Goal: Find specific page/section: Find specific page/section

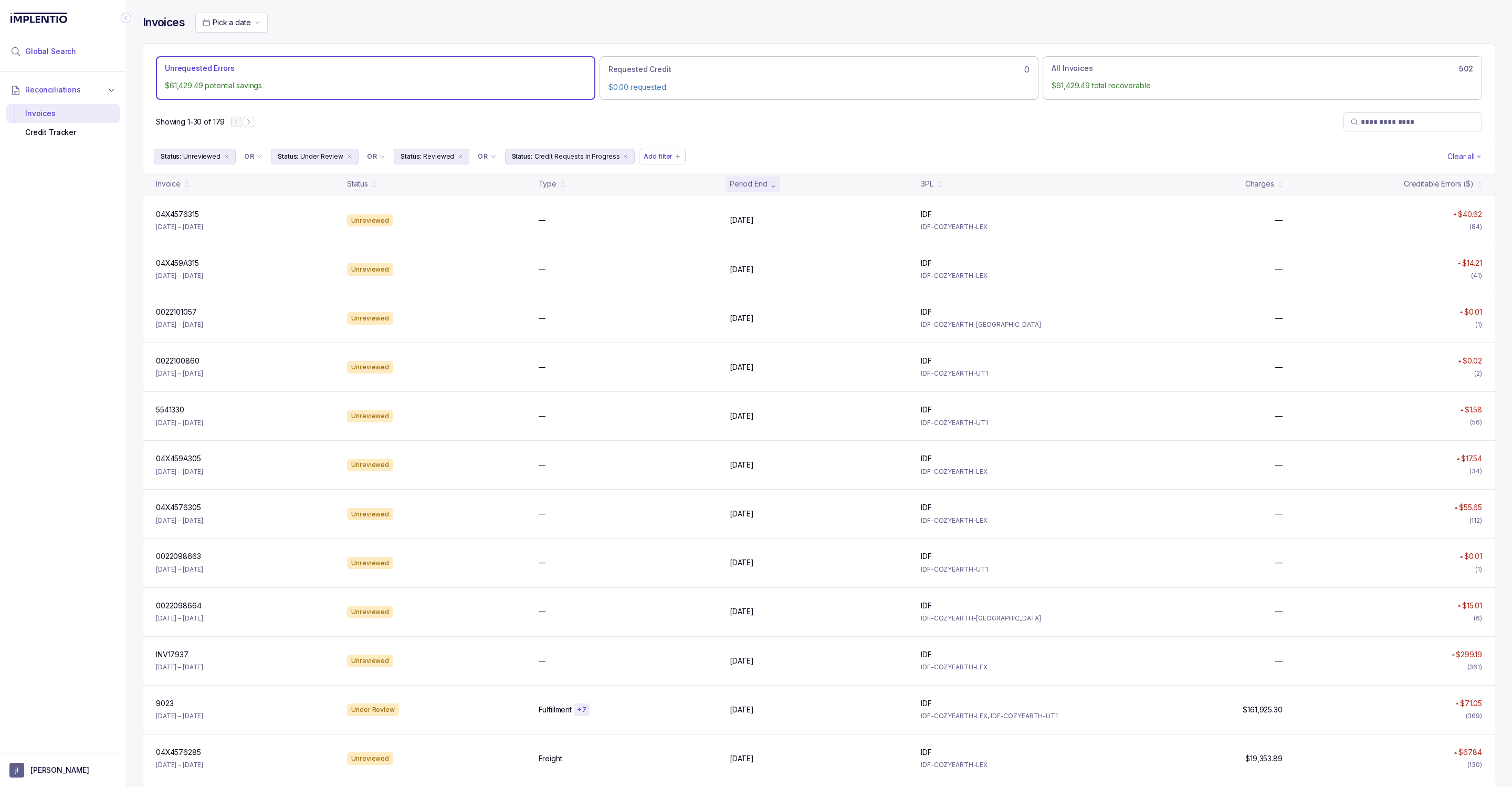
click at [49, 56] on span "Global Search" at bounding box center [50, 52] width 51 height 11
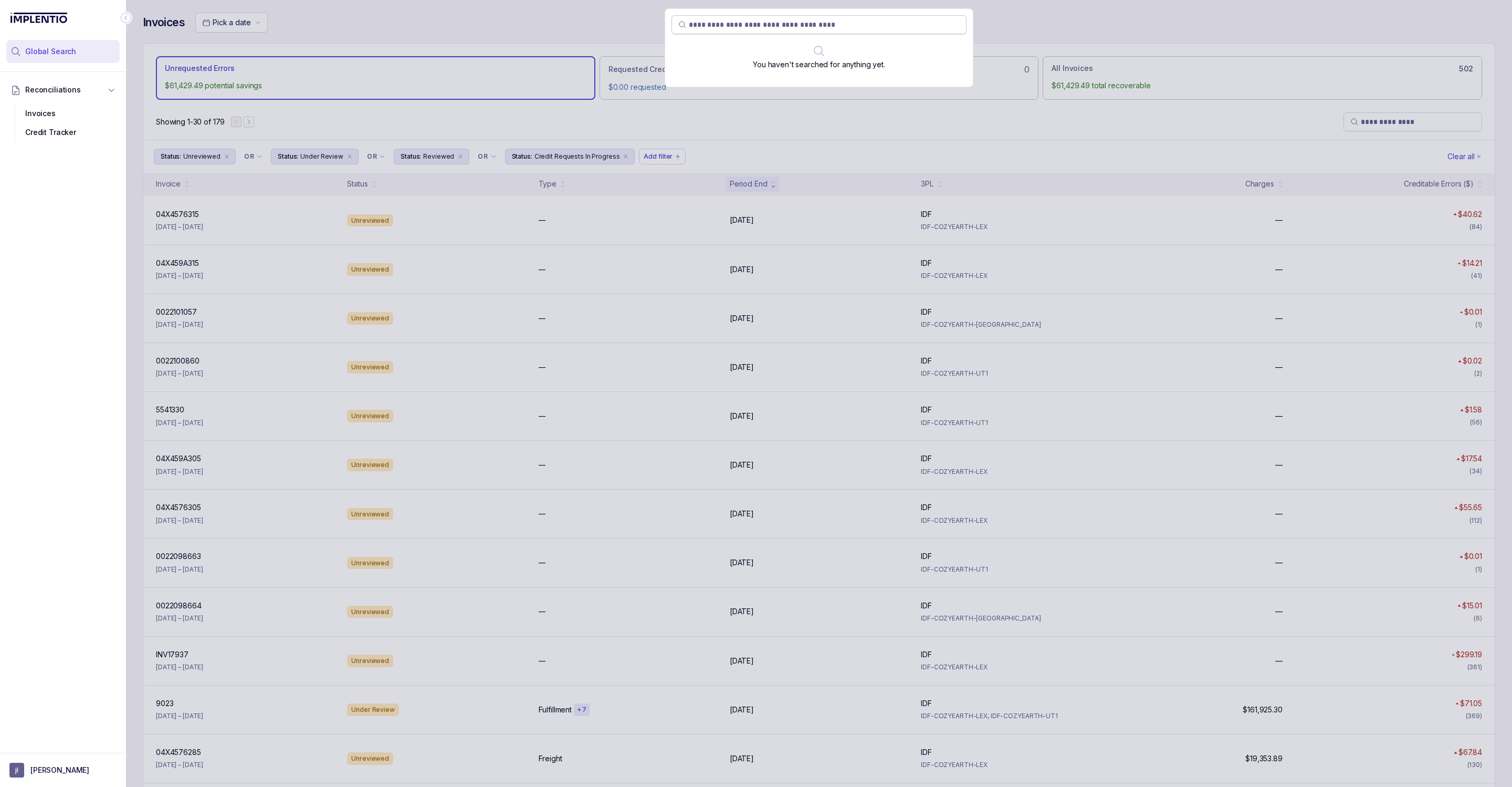
click at [810, 24] on input "search" at bounding box center [825, 25] width 271 height 11
click at [723, 22] on input "search" at bounding box center [825, 25] width 271 height 11
type input "********"
drag, startPoint x: 593, startPoint y: 162, endPoint x: 512, endPoint y: 460, distance: 308.8
click at [593, 162] on div "******** No Results Found" at bounding box center [819, 394] width 1386 height 787
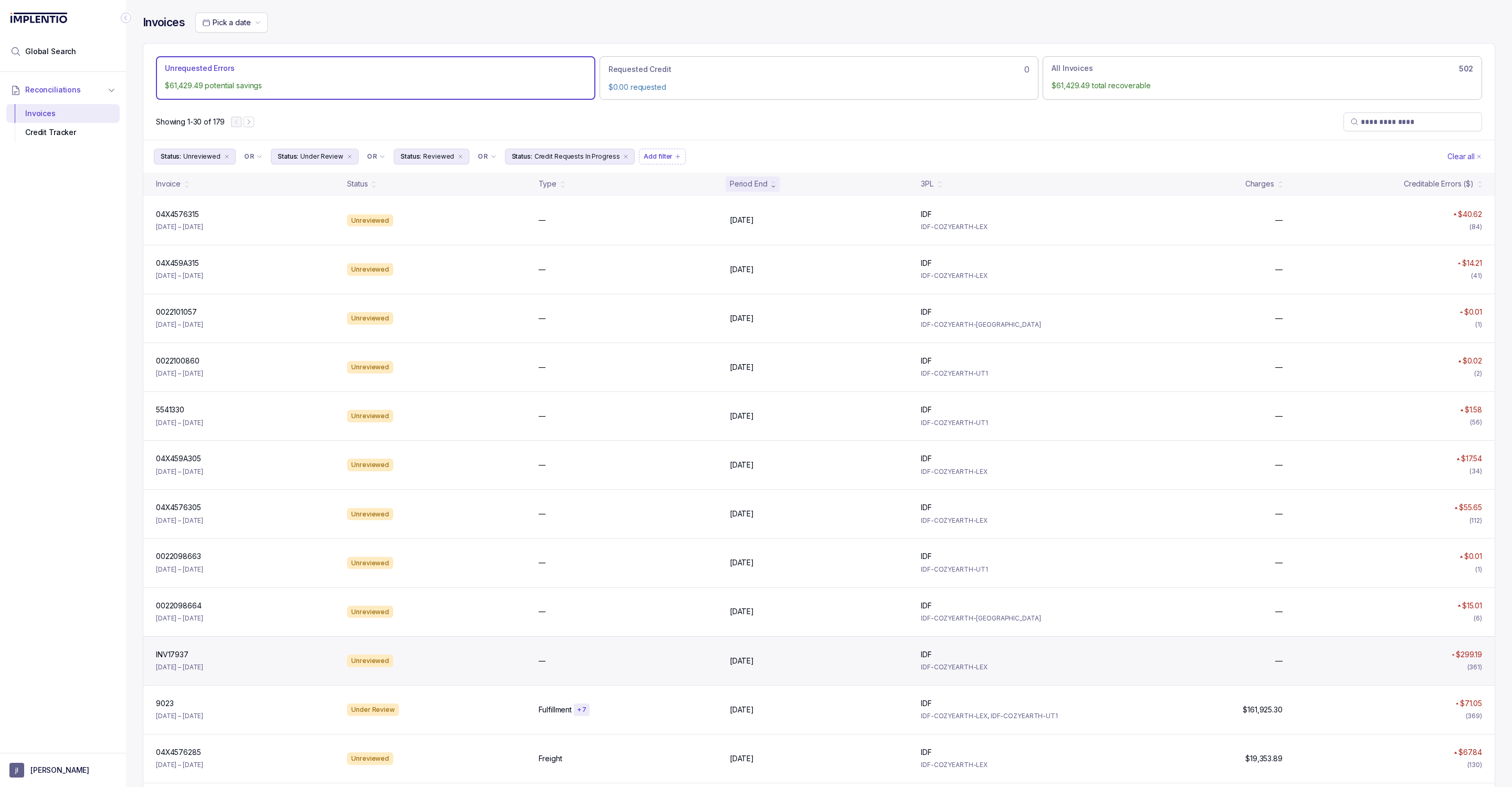
click at [186, 644] on div "INV17937 INV17937 Jul 16 – Jul 25, 2025 Unreviewed — Jul 25, 2025 Jul 25, 2025 …" at bounding box center [819, 660] width 1351 height 49
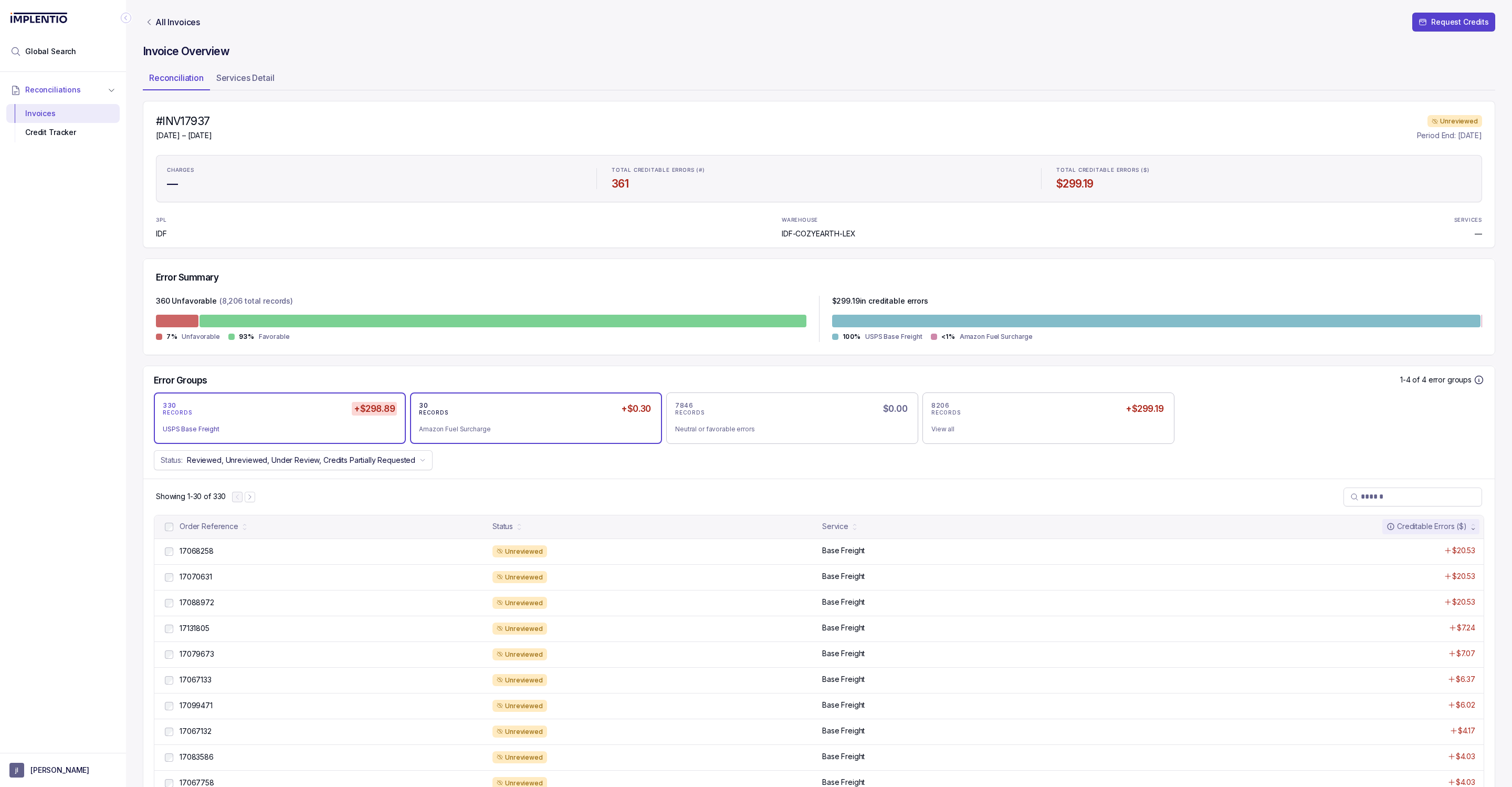
click at [498, 431] on div "Amazon Fuel Surcharge" at bounding box center [532, 429] width 226 height 11
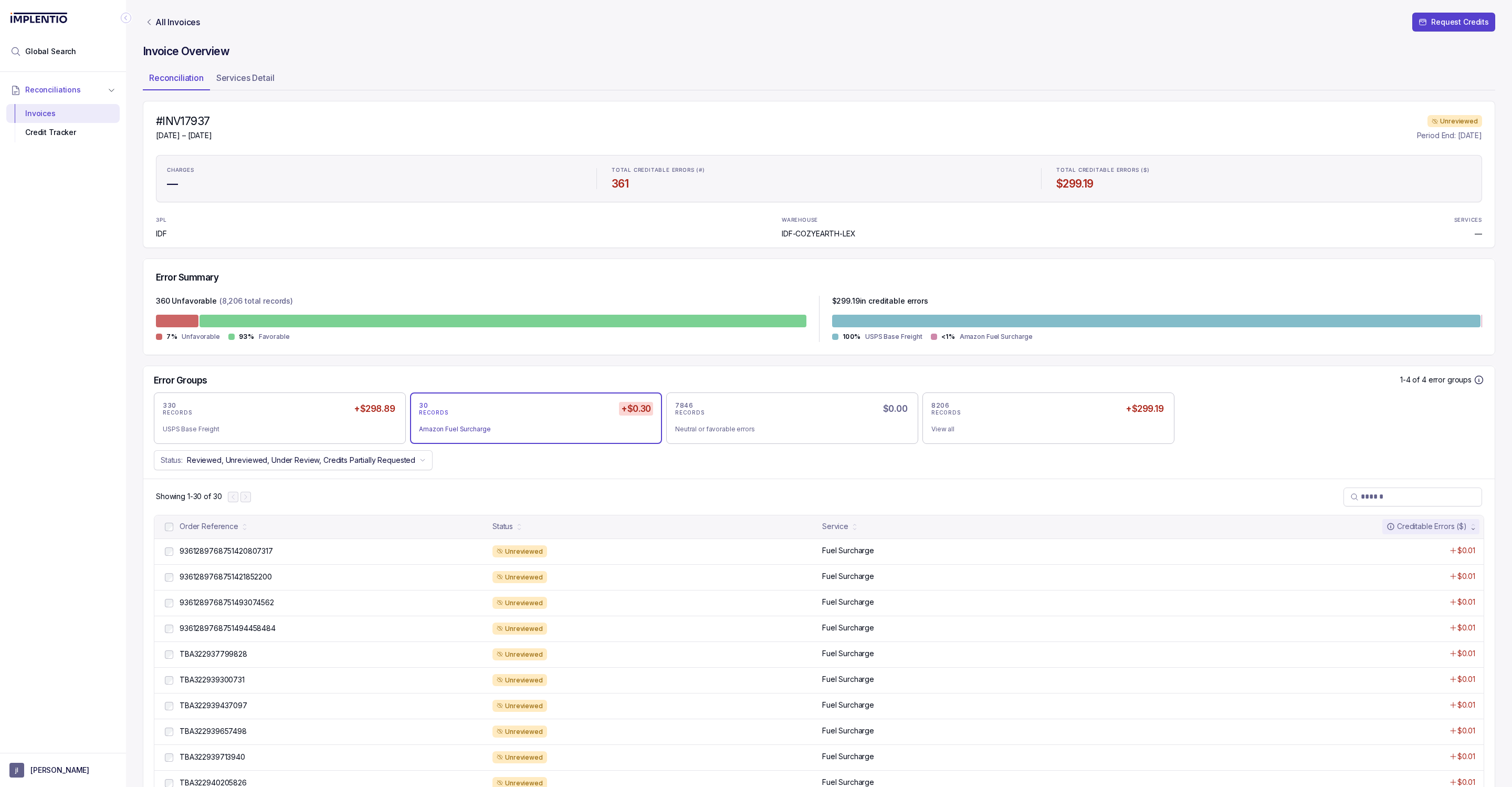
click at [486, 97] on div "Invoice Overview Reconciliation Services Detail #INV17937 Jul 16 – Jul 25, 2025…" at bounding box center [819, 690] width 1352 height 1291
click at [170, 22] on p "All Invoices" at bounding box center [178, 22] width 45 height 11
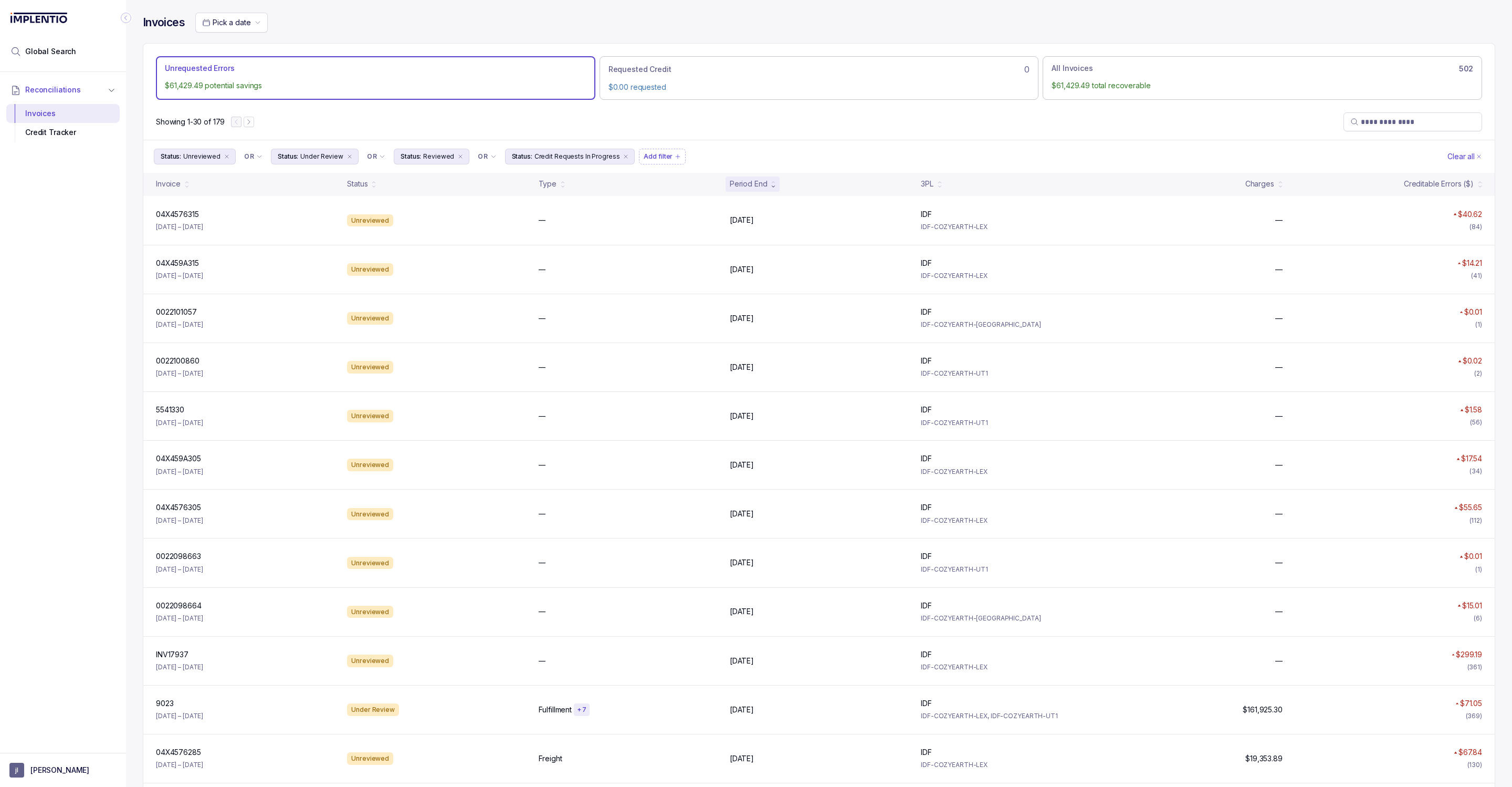
click at [772, 125] on div "Showing 1-30 of 179" at bounding box center [819, 122] width 1351 height 36
